Goal: Task Accomplishment & Management: Complete application form

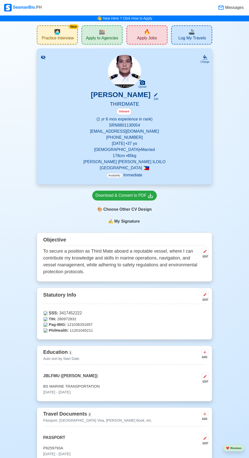
click at [95, 39] on span "Apply to Agencies" at bounding box center [102, 39] width 32 height 6
click at [150, 34] on div "🔥 Apply Jobs" at bounding box center [147, 34] width 41 height 19
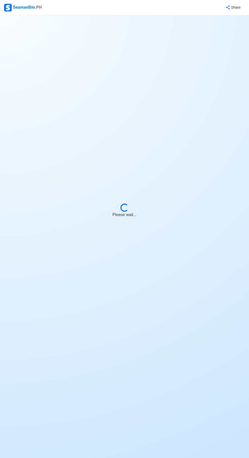
select select "3rd Officer"
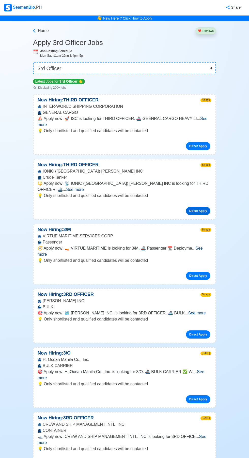
click at [203, 207] on link "Direct Apply" at bounding box center [198, 211] width 24 height 8
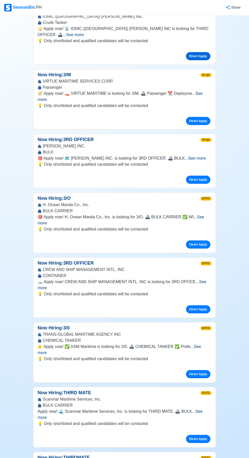
scroll to position [163, 0]
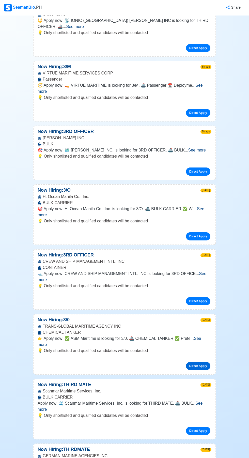
click at [206, 362] on link "Direct Apply" at bounding box center [198, 366] width 24 height 8
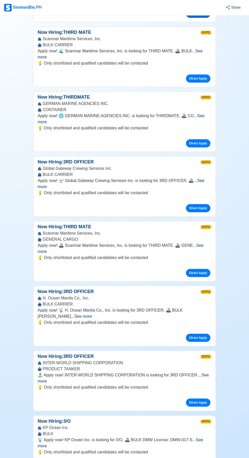
scroll to position [515, 0]
click at [207, 398] on link "Direct Apply" at bounding box center [198, 402] width 24 height 8
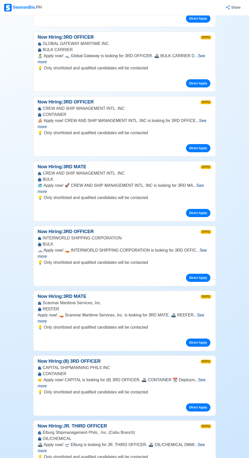
scroll to position [973, 0]
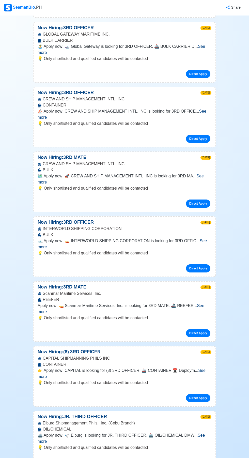
click at [206, 458] on link "Direct Apply" at bounding box center [198, 463] width 24 height 8
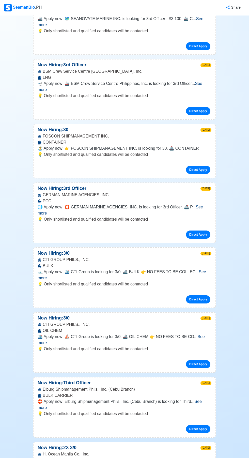
scroll to position [1784, 0]
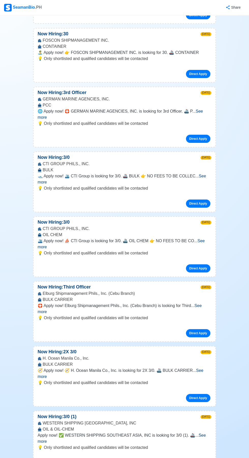
scroll to position [1877, 0]
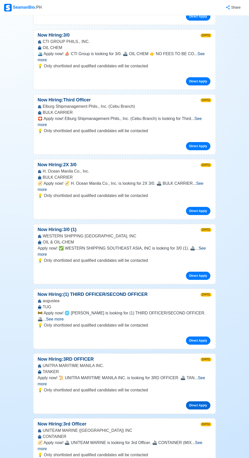
scroll to position [2063, 0]
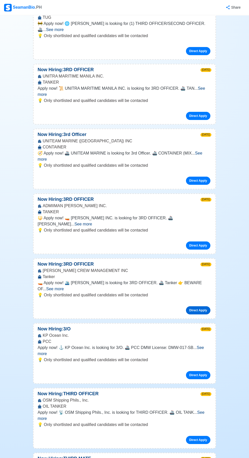
scroll to position [2357, 0]
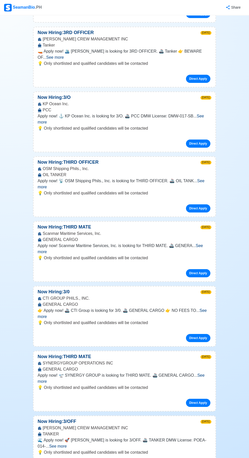
scroll to position [2586, 0]
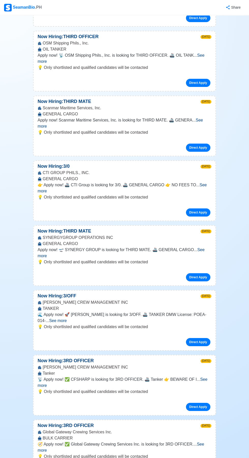
scroll to position [2711, 0]
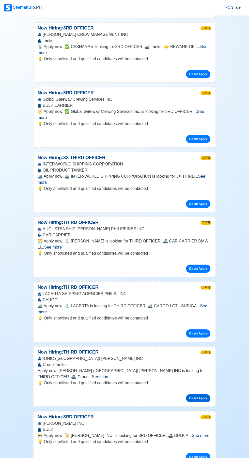
scroll to position [3045, 0]
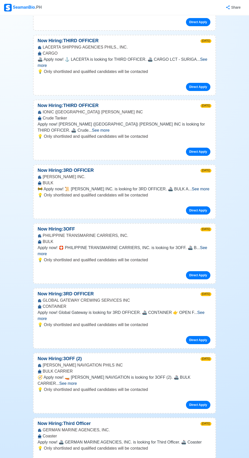
scroll to position [3290, 0]
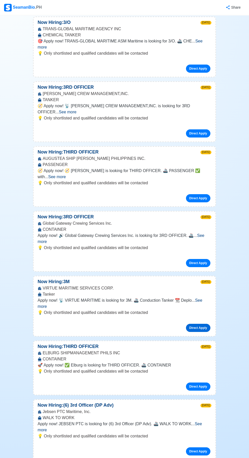
scroll to position [3749, 0]
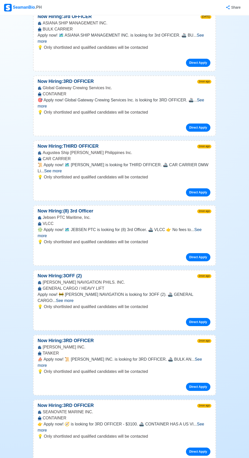
scroll to position [5183, 0]
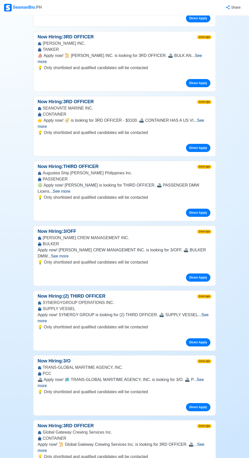
scroll to position [5481, 0]
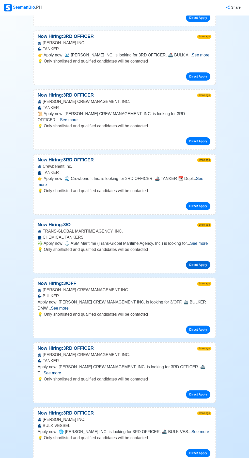
scroll to position [6055, 0]
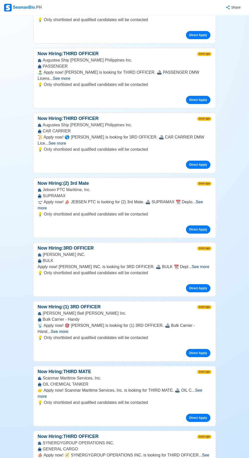
scroll to position [7313, 0]
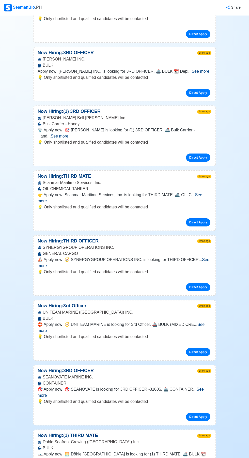
scroll to position [7524, 0]
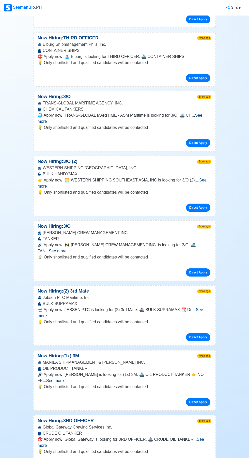
scroll to position [9499, 0]
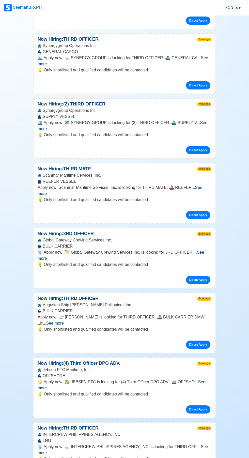
scroll to position [10858, 0]
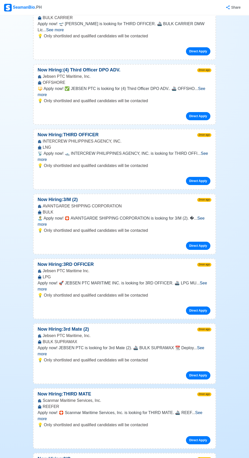
scroll to position [11140, 0]
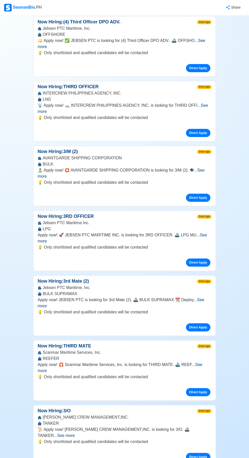
scroll to position [11206, 0]
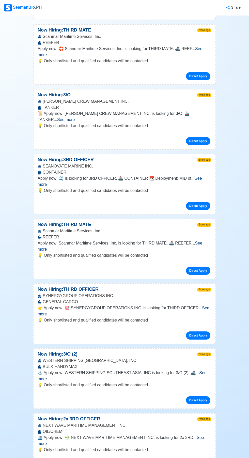
scroll to position [11502, 0]
